Goal: Task Accomplishment & Management: Complete application form

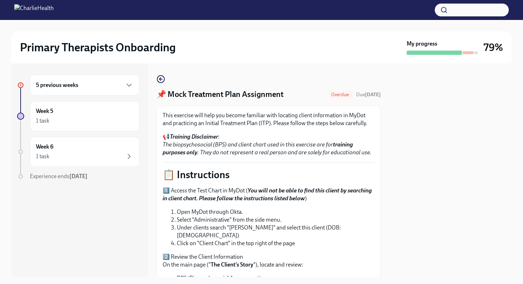
click at [445, 154] on div at bounding box center [450, 169] width 122 height 213
click at [371, 171] on p "📋 Instructions" at bounding box center [269, 174] width 212 height 13
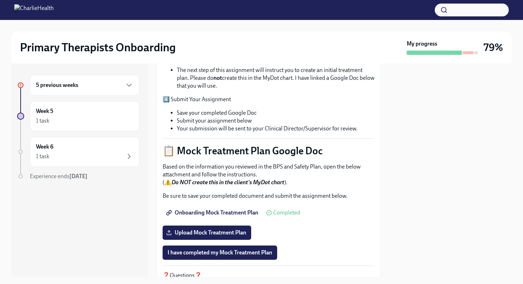
scroll to position [256, 0]
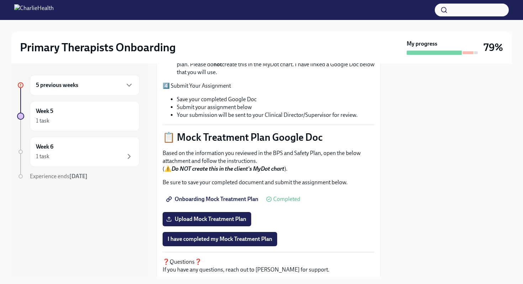
click at [420, 204] on div at bounding box center [450, 169] width 122 height 213
click at [378, 213] on div "This exercise will help you become familiar with locating client information in…" at bounding box center [269, 64] width 224 height 430
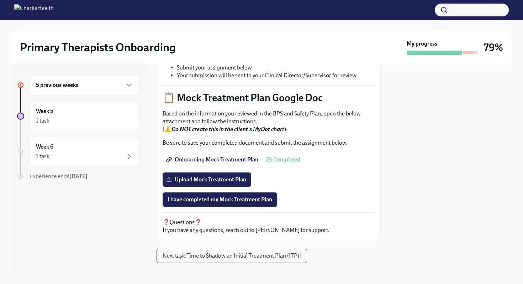
scroll to position [297, 0]
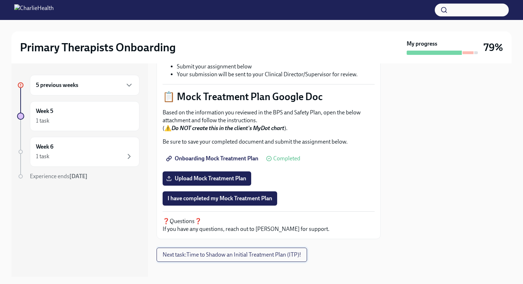
click at [224, 251] on span "Next task : Time to Shadow an Initial Treatment Plan (ITP)!" at bounding box center [232, 254] width 138 height 7
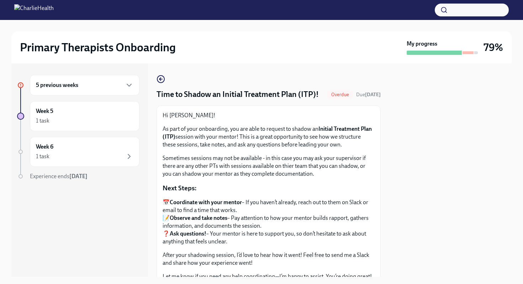
click at [360, 184] on p "Next Steps:" at bounding box center [269, 187] width 212 height 9
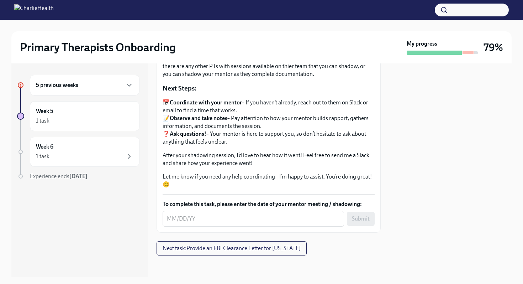
scroll to position [101, 0]
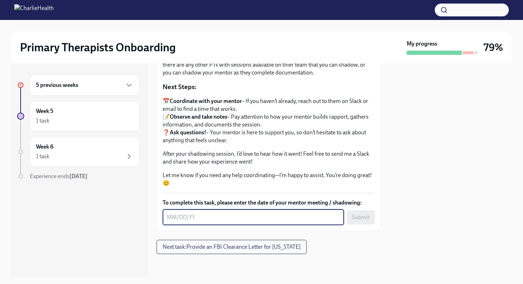
click at [175, 219] on textarea "To complete this task, please enter the date of your mentor meeting / shadowing:" at bounding box center [253, 217] width 173 height 9
type textarea "[DATE]"
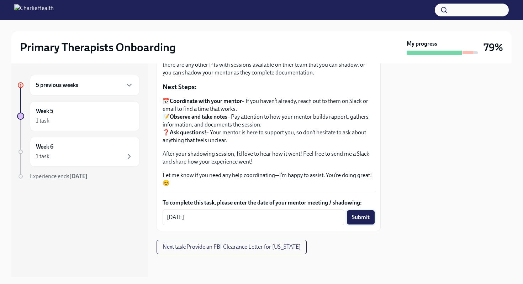
click at [362, 217] on span "Submit" at bounding box center [361, 217] width 18 height 7
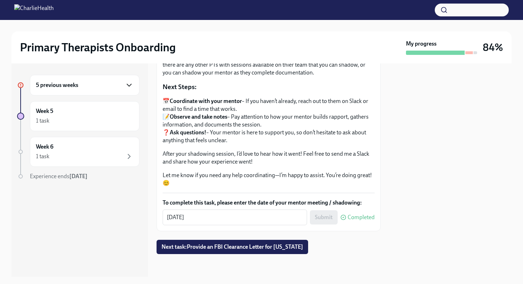
click at [129, 86] on icon "button" at bounding box center [129, 85] width 9 height 9
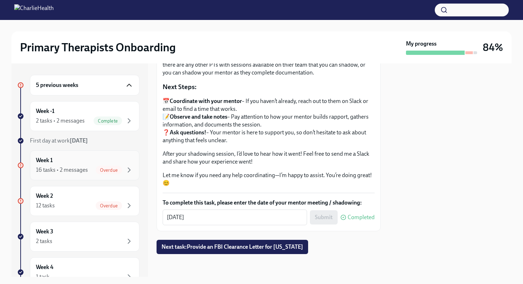
click at [120, 168] on span "Overdue" at bounding box center [109, 169] width 26 height 5
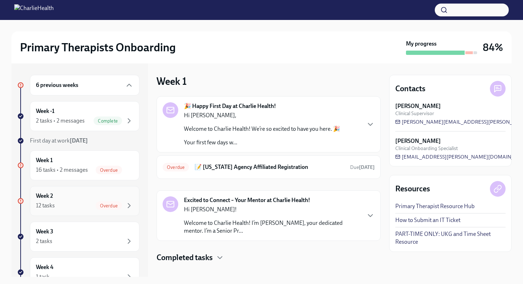
click at [124, 206] on div "Overdue" at bounding box center [115, 205] width 38 height 9
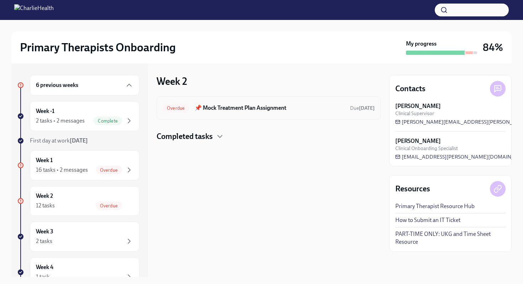
click at [264, 109] on h6 "📌 Mock Treatment Plan Assignment" at bounding box center [270, 108] width 150 height 8
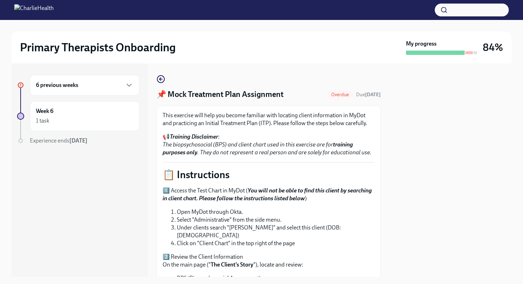
click at [350, 242] on div "1️⃣ Access the Test Chart in MyDot ( You will not be able to find this client b…" at bounding box center [269, 281] width 212 height 189
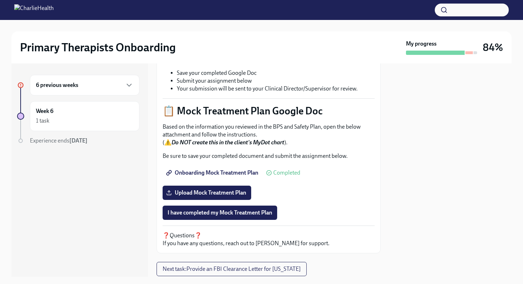
scroll to position [285, 0]
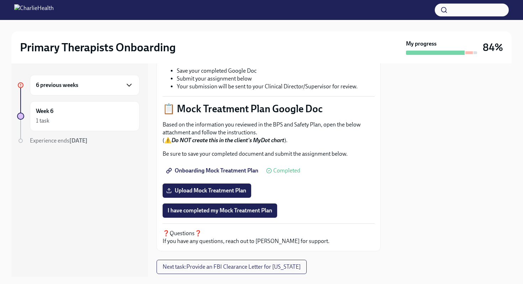
click at [130, 88] on icon "button" at bounding box center [129, 85] width 9 height 9
